Goal: Task Accomplishment & Management: Complete application form

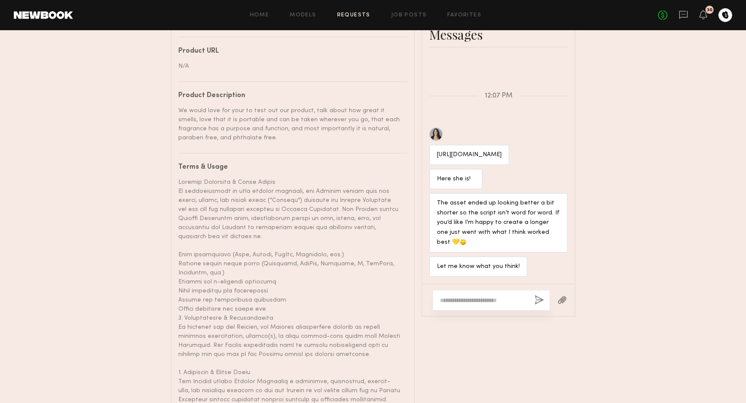
scroll to position [417, 0]
click at [502, 296] on textarea at bounding box center [484, 300] width 88 height 9
type textarea "**********"
click at [539, 296] on button "button" at bounding box center [538, 300] width 9 height 11
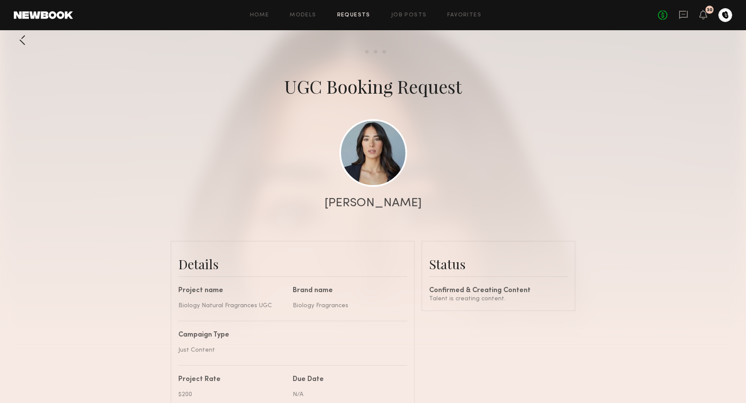
scroll to position [0, 0]
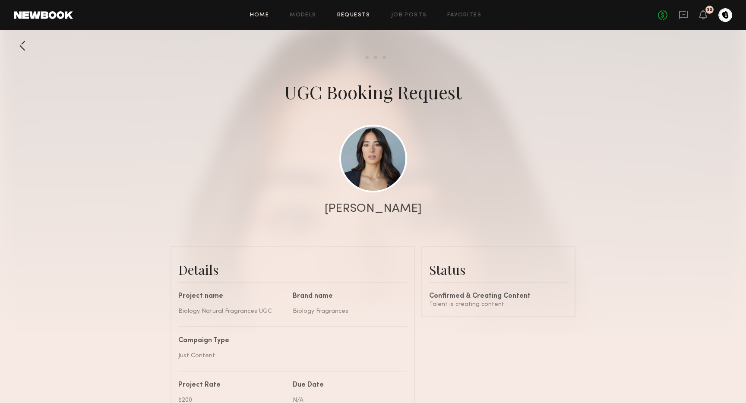
click at [252, 16] on link "Home" at bounding box center [259, 16] width 19 height 6
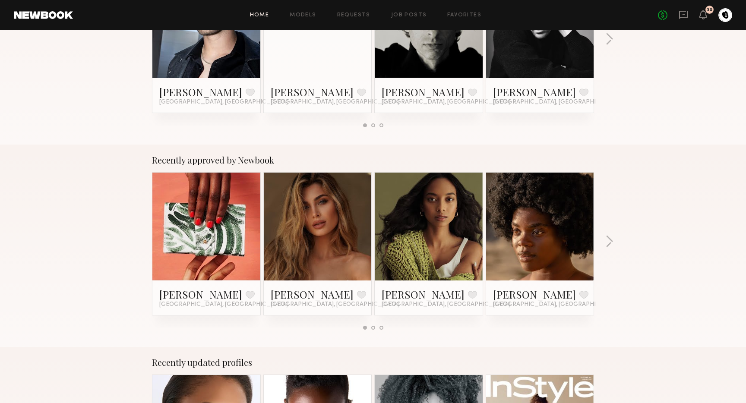
scroll to position [269, 0]
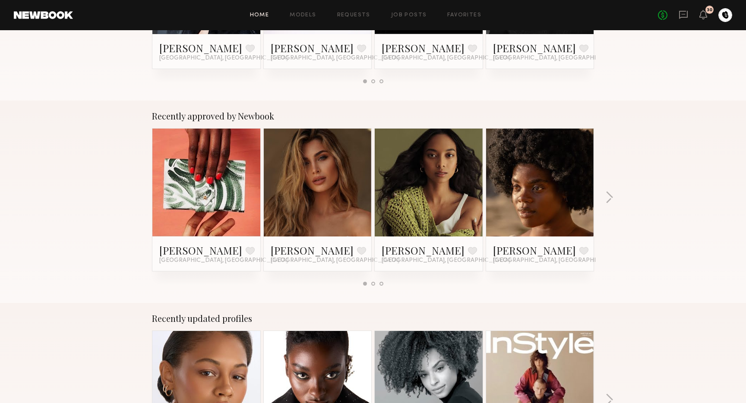
click at [404, 135] on link at bounding box center [428, 183] width 53 height 108
click at [551, 188] on link at bounding box center [540, 183] width 53 height 108
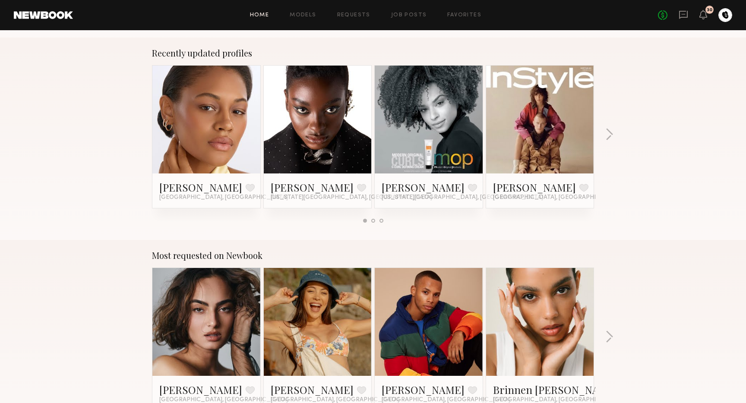
scroll to position [534, 0]
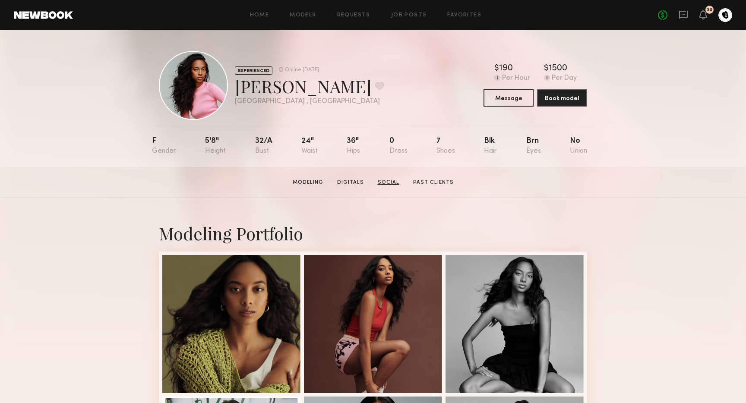
click at [393, 182] on link "Social" at bounding box center [388, 183] width 28 height 8
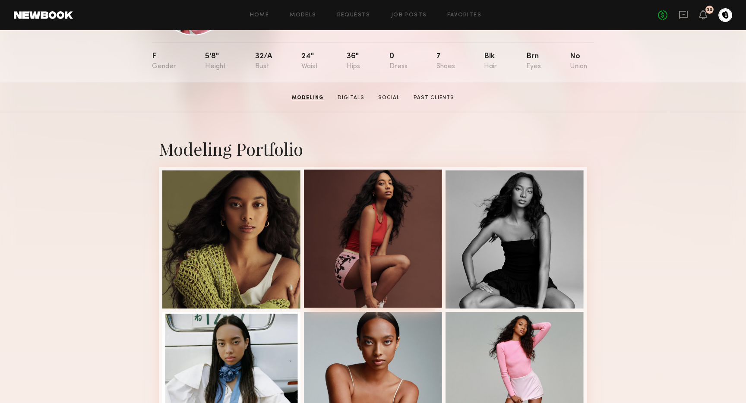
scroll to position [79, 0]
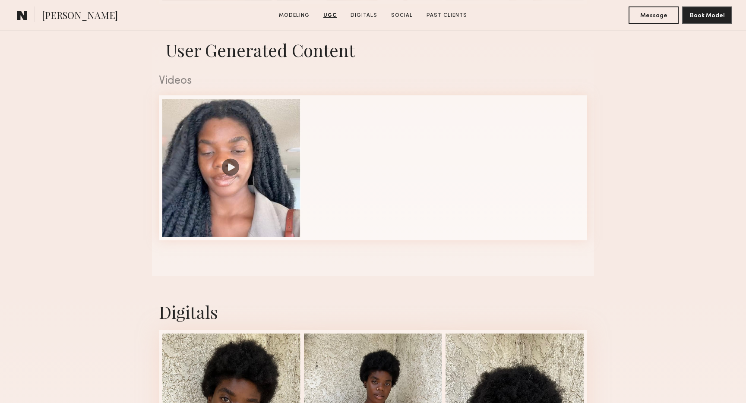
scroll to position [675, 0]
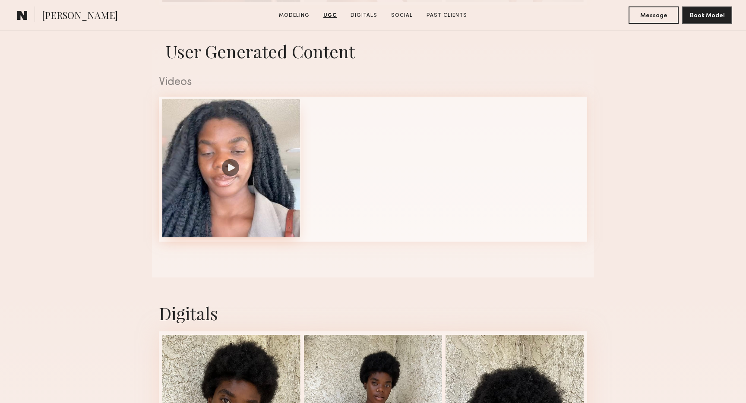
click at [228, 173] on div at bounding box center [231, 168] width 138 height 138
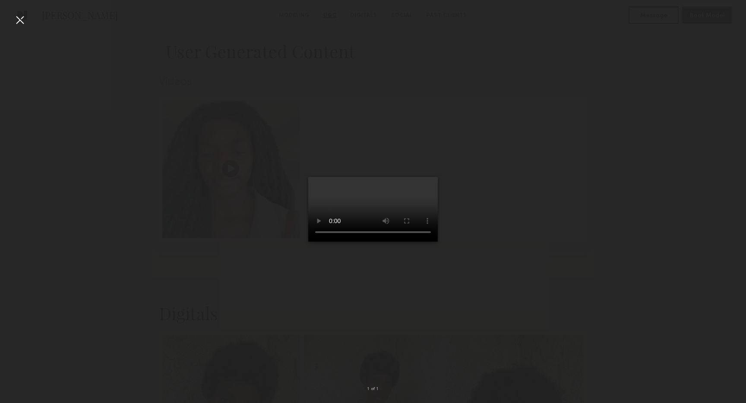
click at [599, 319] on div at bounding box center [373, 195] width 746 height 362
click at [203, 203] on div at bounding box center [373, 195] width 746 height 362
click at [20, 22] on div at bounding box center [20, 20] width 14 height 14
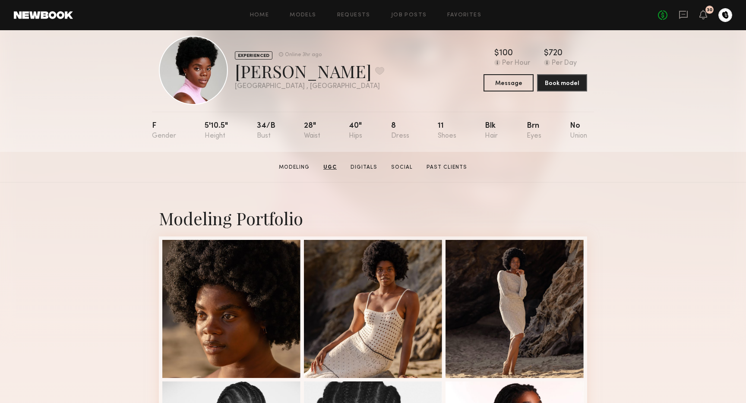
scroll to position [0, 0]
